Goal: Information Seeking & Learning: Learn about a topic

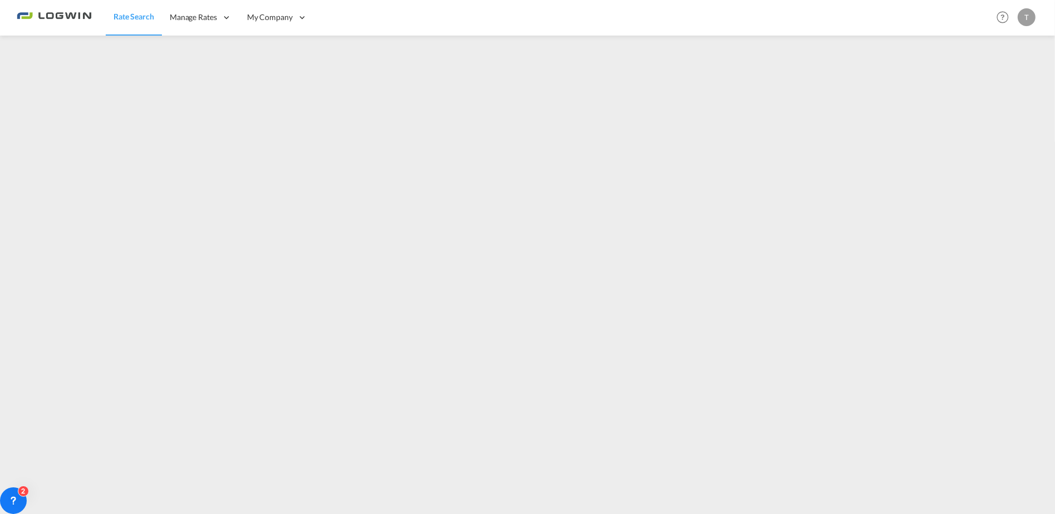
click at [1027, 21] on div "T" at bounding box center [1026, 17] width 18 height 18
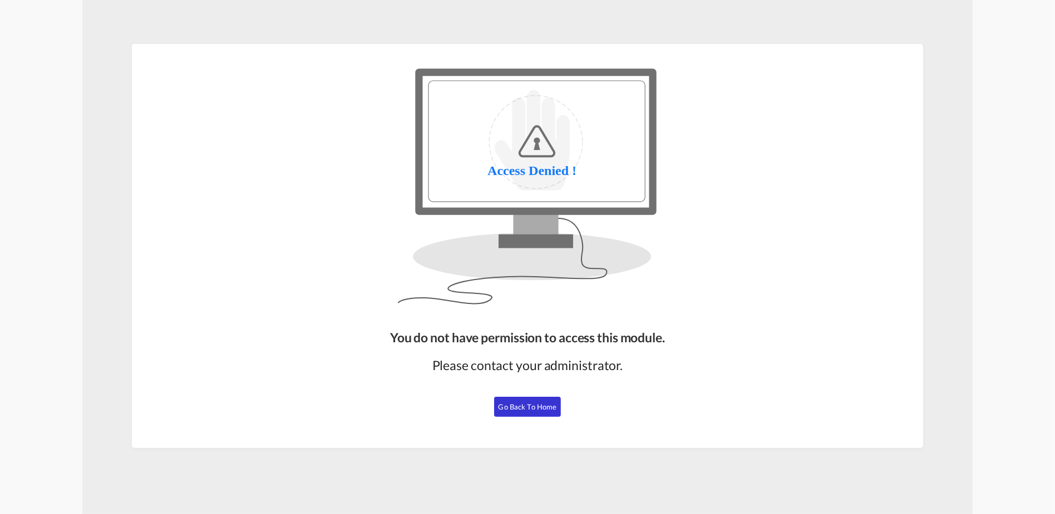
click at [522, 408] on span "Go Back to Home" at bounding box center [527, 407] width 58 height 9
